Goal: Task Accomplishment & Management: Use online tool/utility

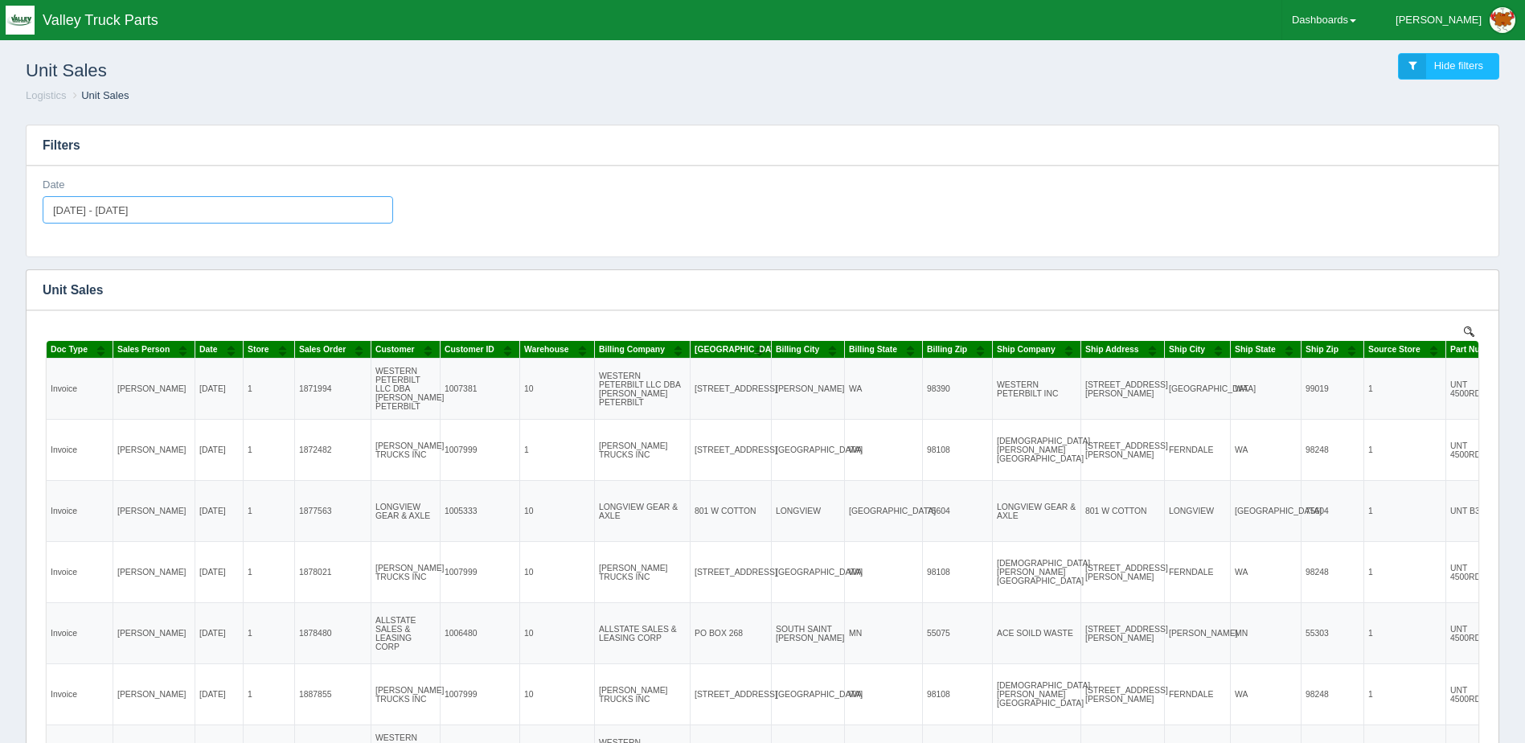
type input "[DATE]"
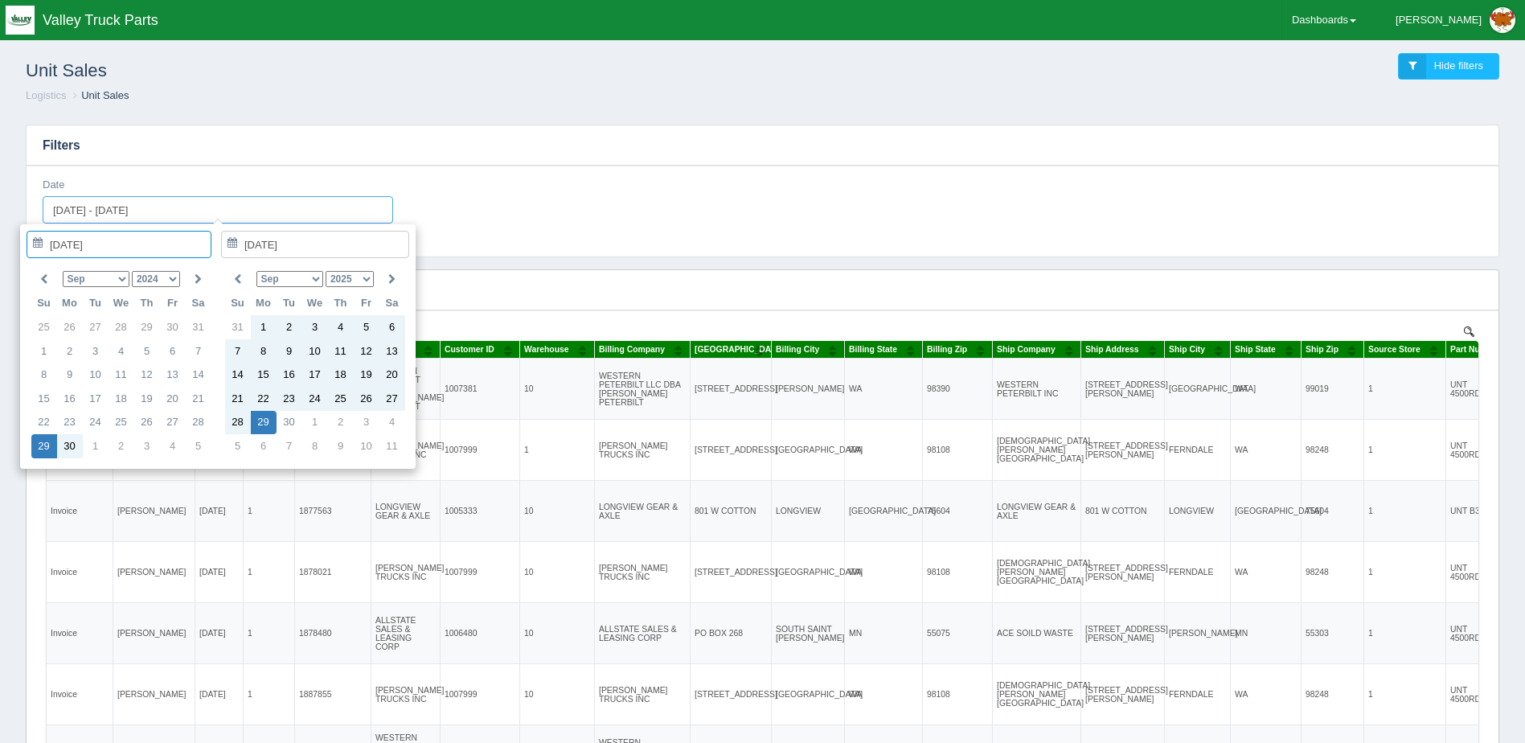
click at [201, 211] on input "[DATE] - [DATE]" at bounding box center [218, 209] width 350 height 27
click at [809, 161] on h3 "Filters" at bounding box center [763, 145] width 1472 height 40
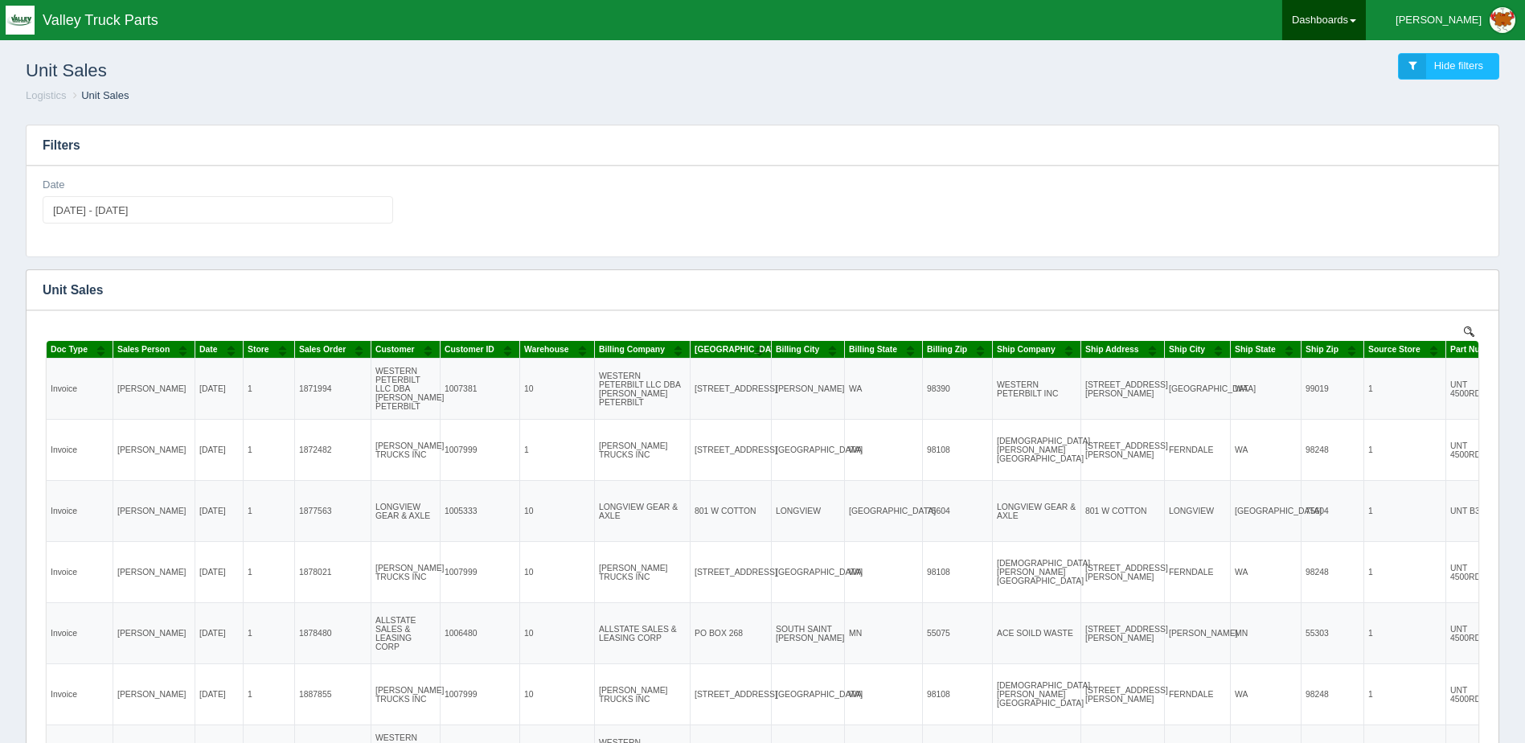
click at [1366, 23] on link "Dashboards" at bounding box center [1324, 20] width 84 height 40
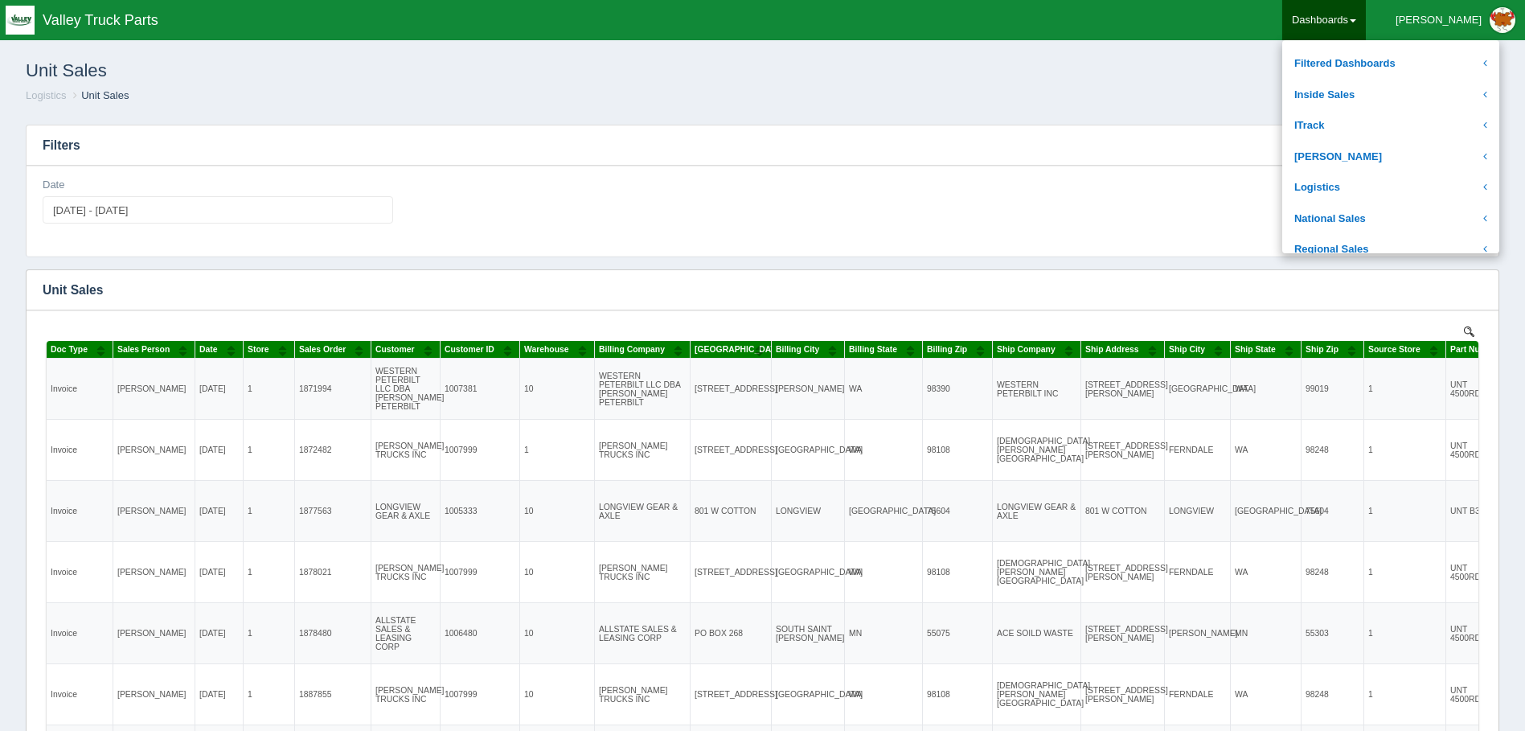
scroll to position [241, 0]
click at [1373, 149] on link "Logistics" at bounding box center [1390, 155] width 217 height 31
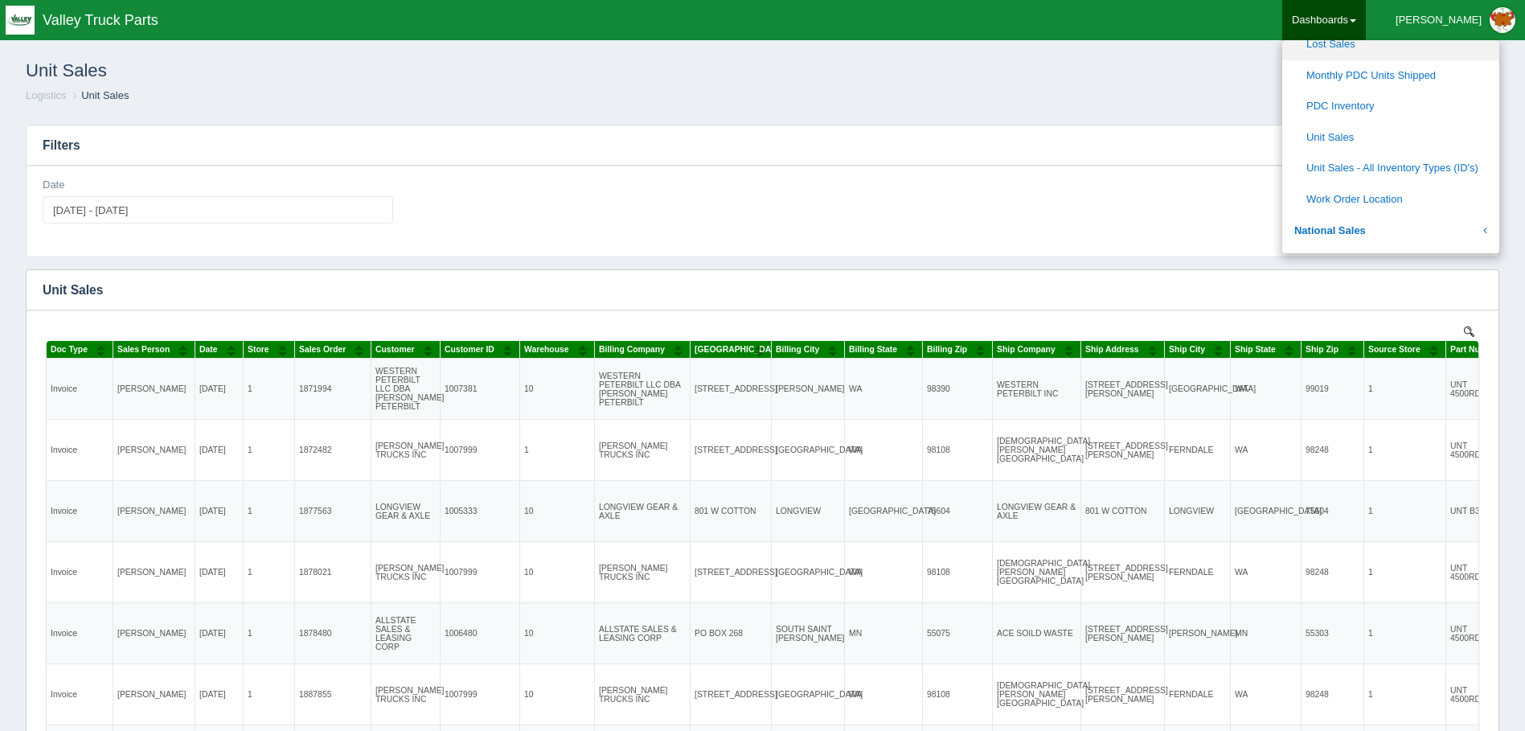
scroll to position [563, 0]
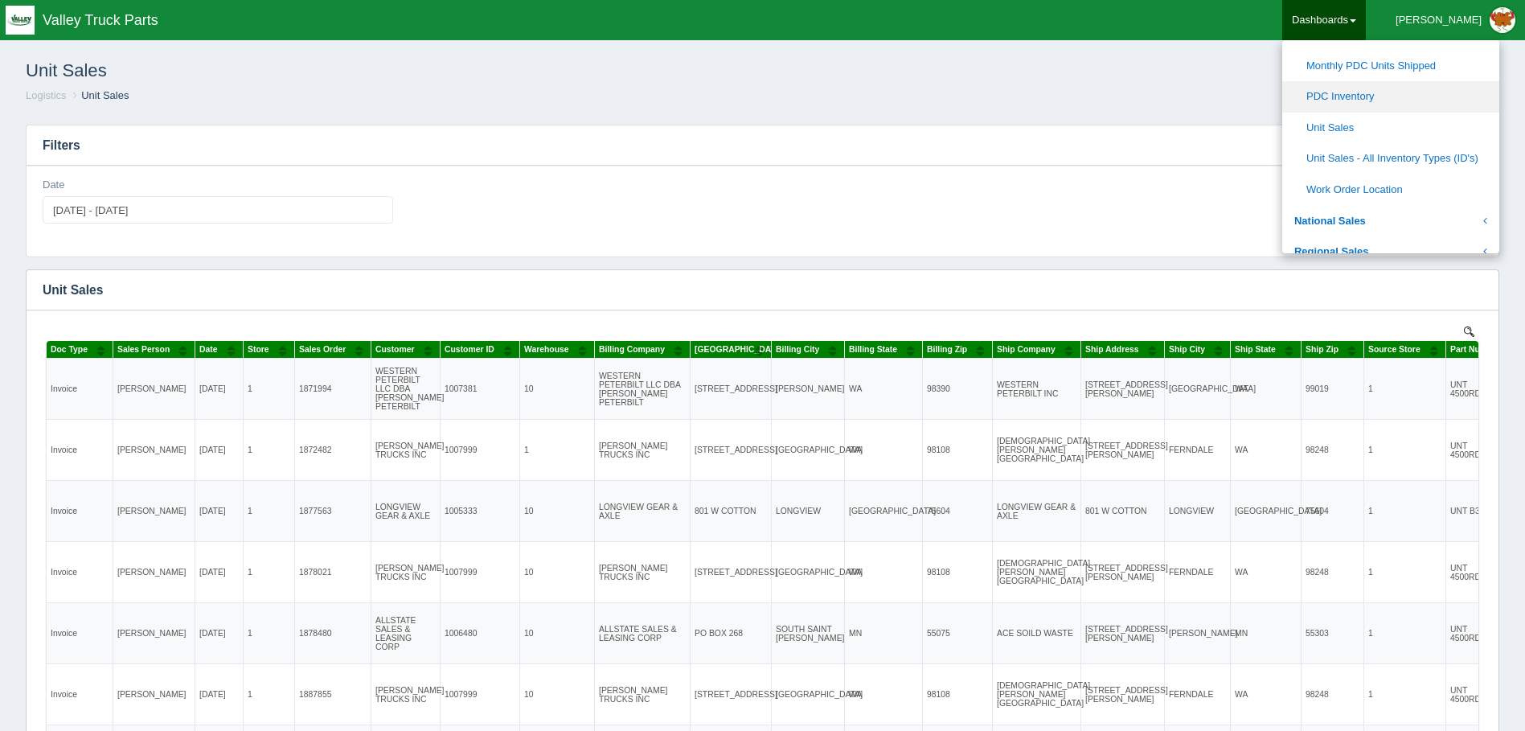
click at [1397, 97] on link "PDC Inventory" at bounding box center [1390, 96] width 217 height 31
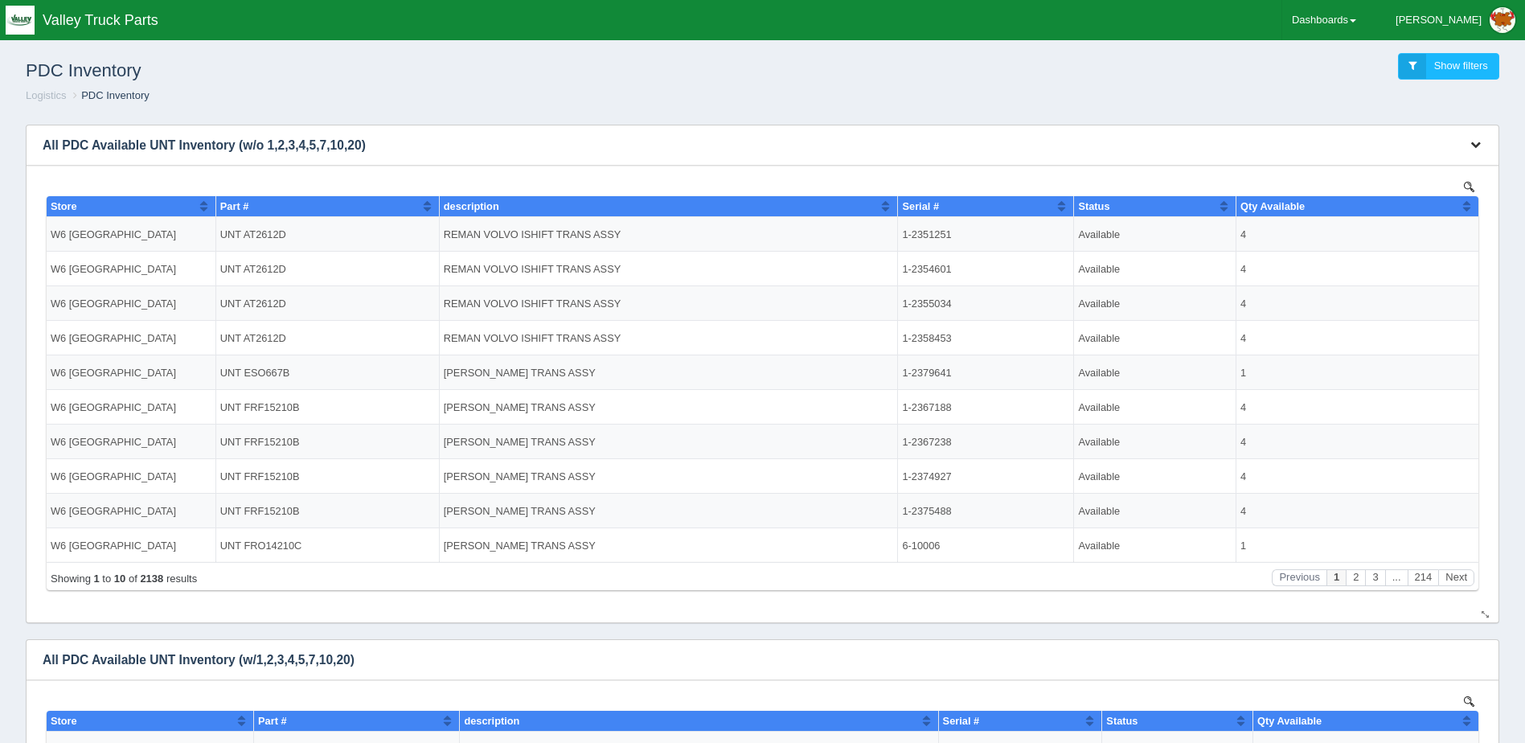
click at [1477, 142] on icon "button" at bounding box center [1475, 144] width 10 height 10
click at [1421, 163] on link "Download CSV" at bounding box center [1422, 169] width 129 height 23
